Goal: Information Seeking & Learning: Check status

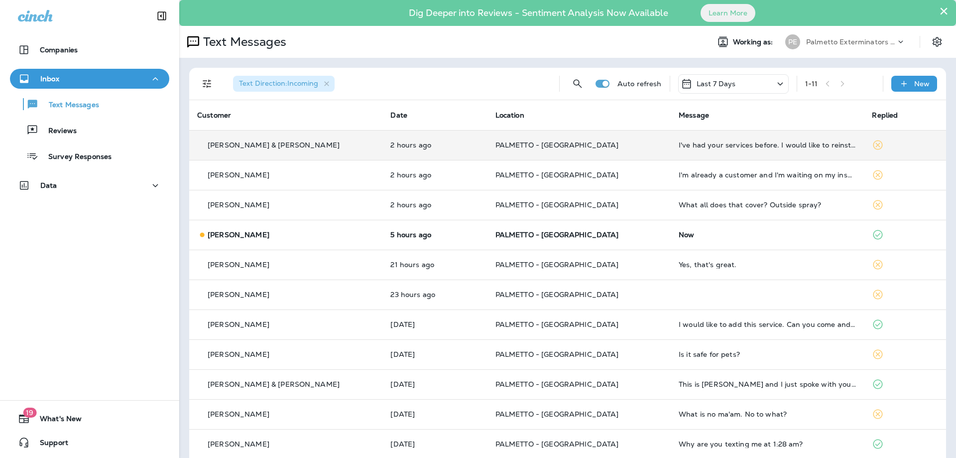
click at [423, 131] on td "2 hours ago" at bounding box center [434, 145] width 105 height 30
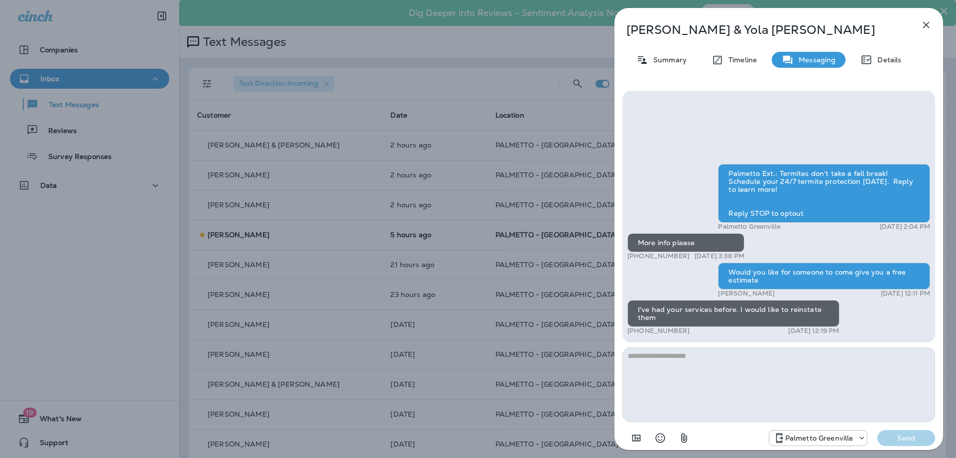
click at [427, 156] on div "[PERSON_NAME] & [PERSON_NAME] Summary Timeline Messaging Details Palmetto Ext.:…" at bounding box center [478, 229] width 956 height 458
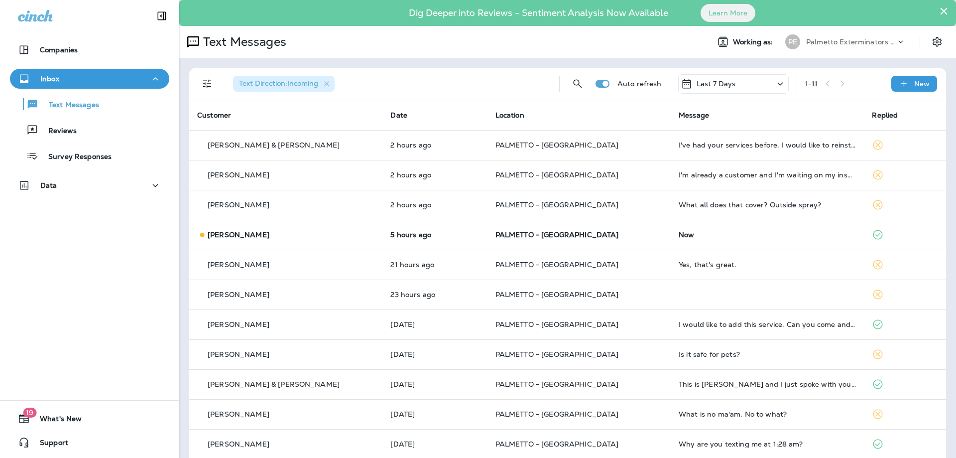
click at [416, 182] on td "2 hours ago" at bounding box center [434, 175] width 105 height 30
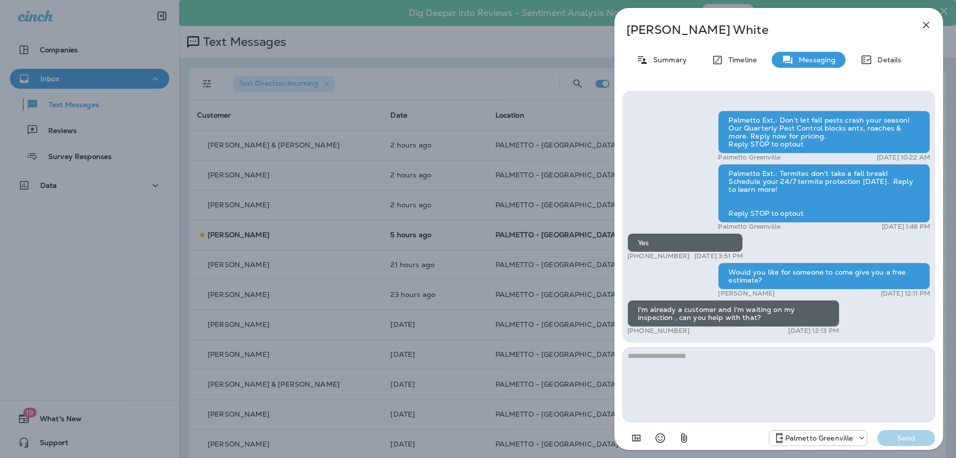
click at [310, 257] on div "[PERSON_NAME] Summary Timeline Messaging Details Palmetto Ext.: Don't let fall …" at bounding box center [478, 229] width 956 height 458
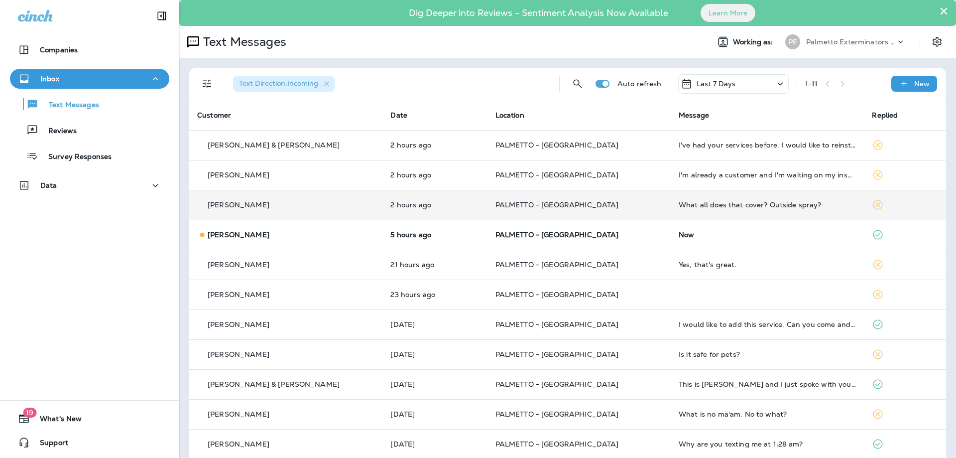
click at [382, 200] on td "2 hours ago" at bounding box center [434, 205] width 105 height 30
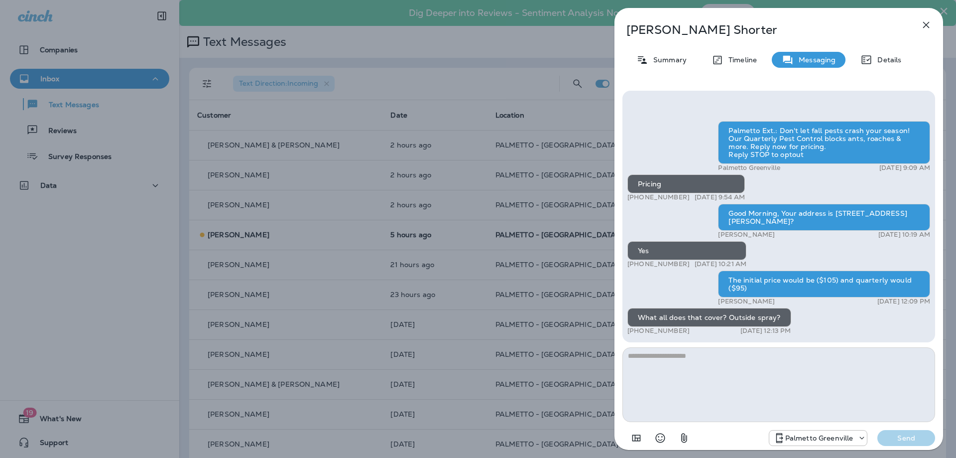
click at [413, 242] on div "[PERSON_NAME] Summary Timeline Messaging Details Palmetto Ext.: Don't let fall …" at bounding box center [478, 229] width 956 height 458
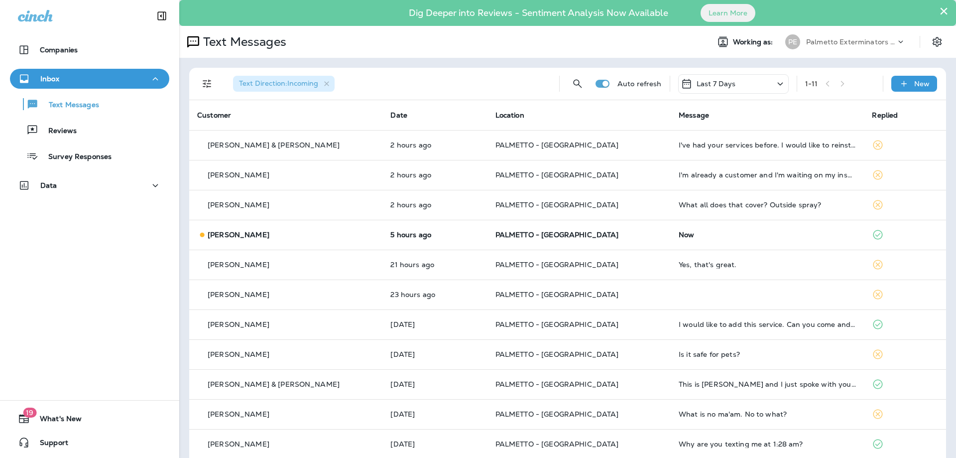
click at [437, 227] on td "5 hours ago" at bounding box center [434, 235] width 105 height 30
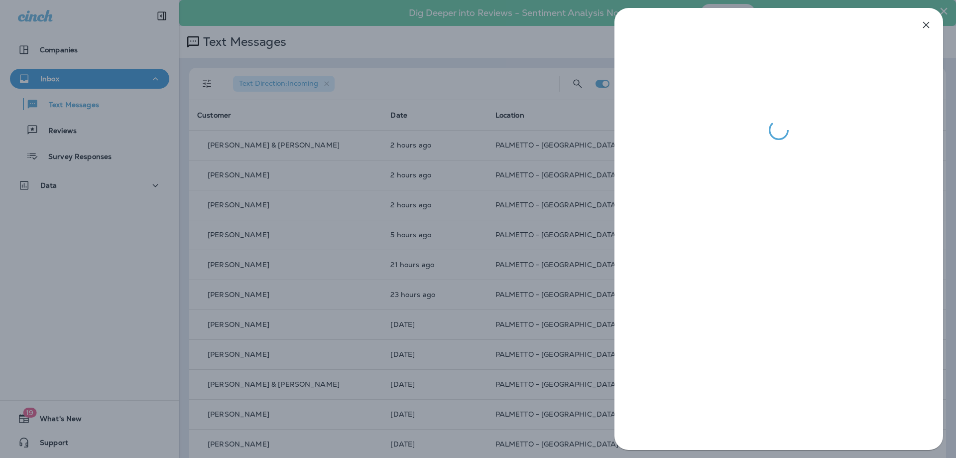
click at [437, 227] on div at bounding box center [478, 229] width 956 height 458
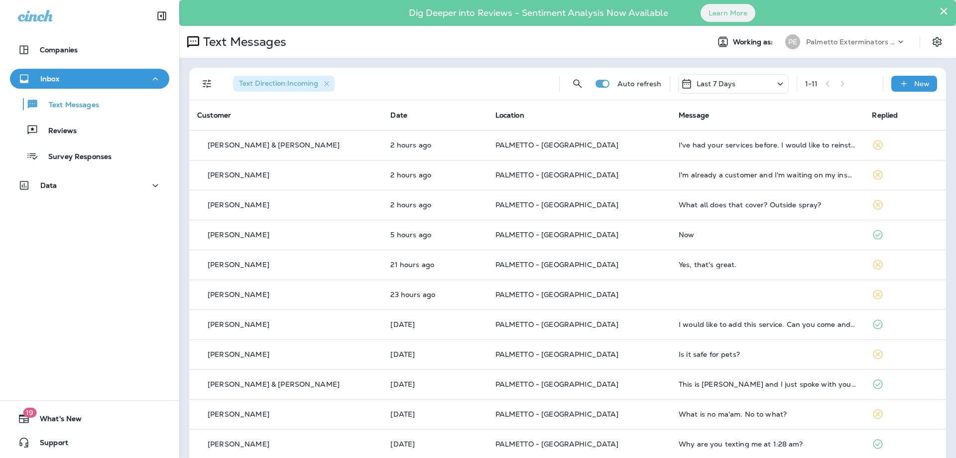
click at [487, 271] on td "PALMETTO - [GEOGRAPHIC_DATA]" at bounding box center [578, 264] width 183 height 30
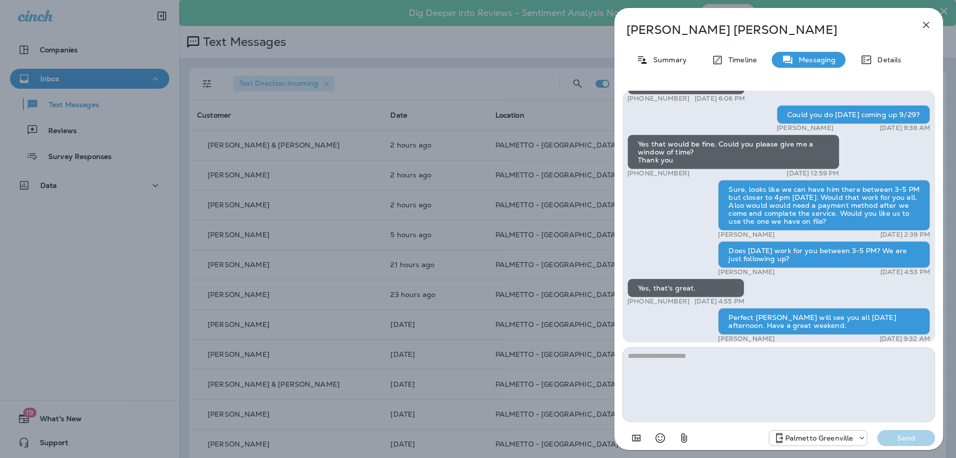
click at [476, 271] on div "[PERSON_NAME] Summary Timeline Messaging Details Palmetto Ext.: Fall is here, b…" at bounding box center [478, 229] width 956 height 458
